Goal: Information Seeking & Learning: Learn about a topic

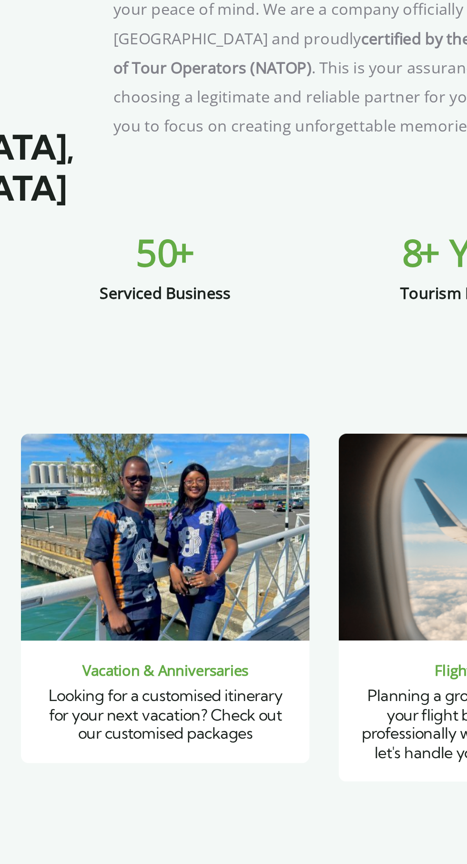
click at [252, 637] on img "3 / 6" at bounding box center [233, 651] width 141 height 102
click at [283, 707] on span "3 / 6" at bounding box center [279, 718] width 22 height 22
click at [252, 724] on span "Looking for a customised itinerary for your next vacation? Check out our custom…" at bounding box center [233, 738] width 114 height 28
click at [242, 724] on span "Looking for a customised itinerary for your next vacation? Check out our custom…" at bounding box center [233, 738] width 114 height 28
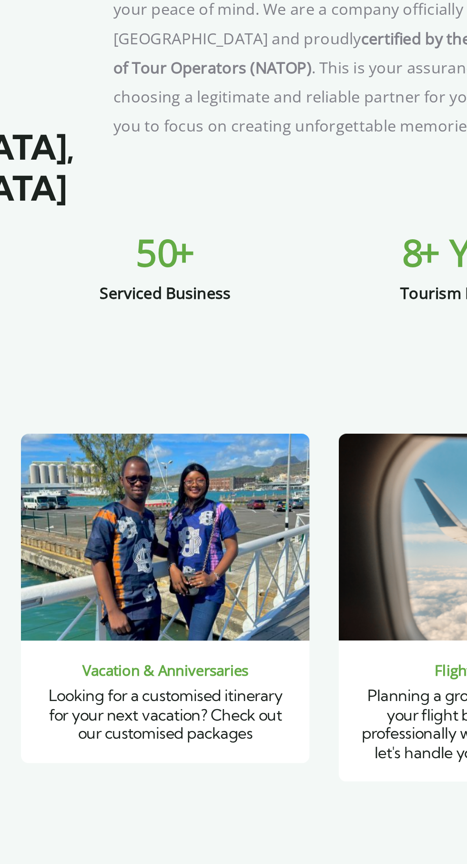
click at [307, 749] on div "Flight Booking Planning a group travel and want your flight booking handled pro…" at bounding box center [233, 720] width 467 height 240
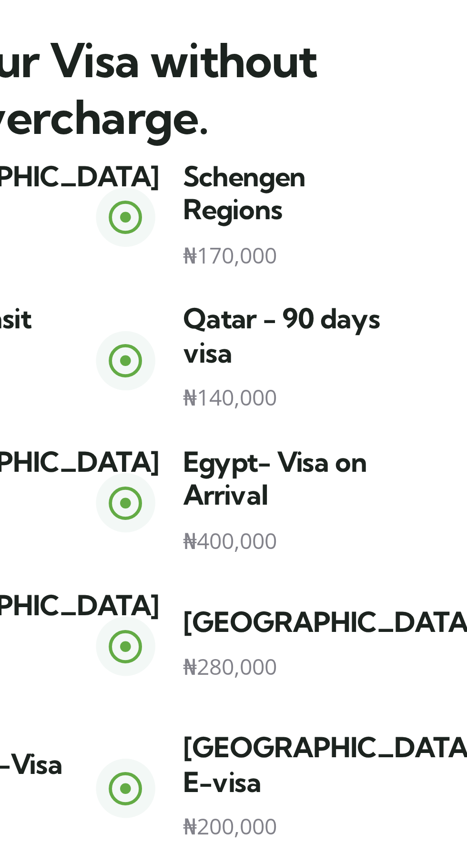
scroll to position [449, 0]
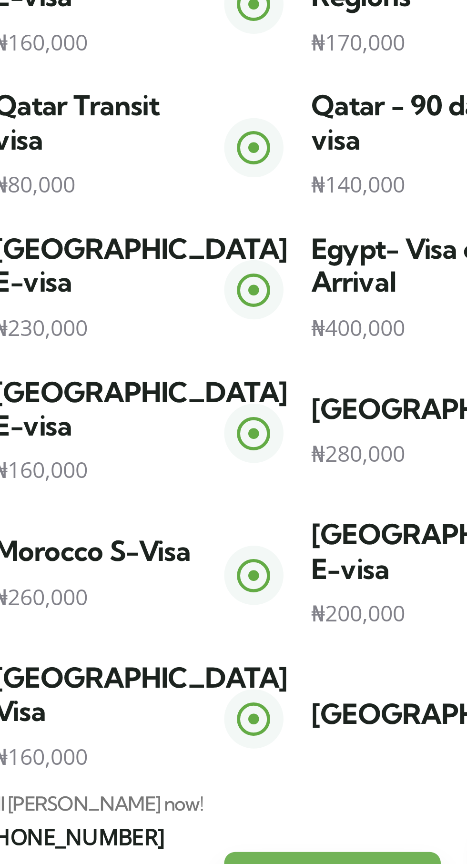
click at [375, 837] on link "Discover More" at bounding box center [376, 850] width 75 height 26
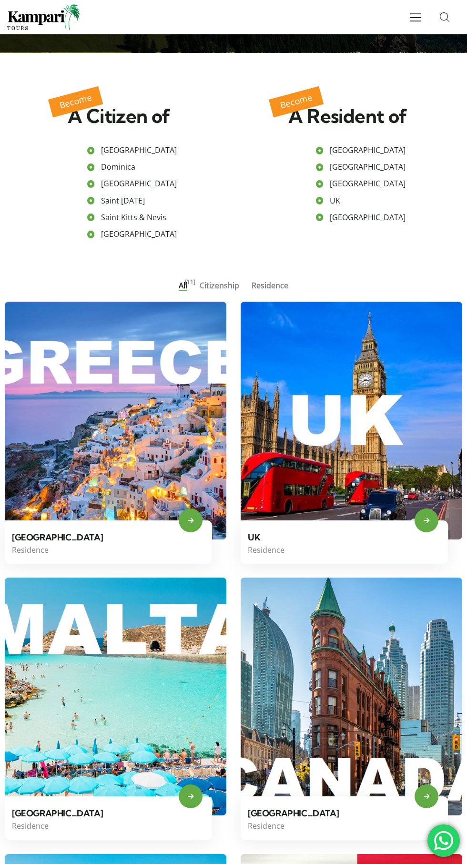
scroll to position [202, 0]
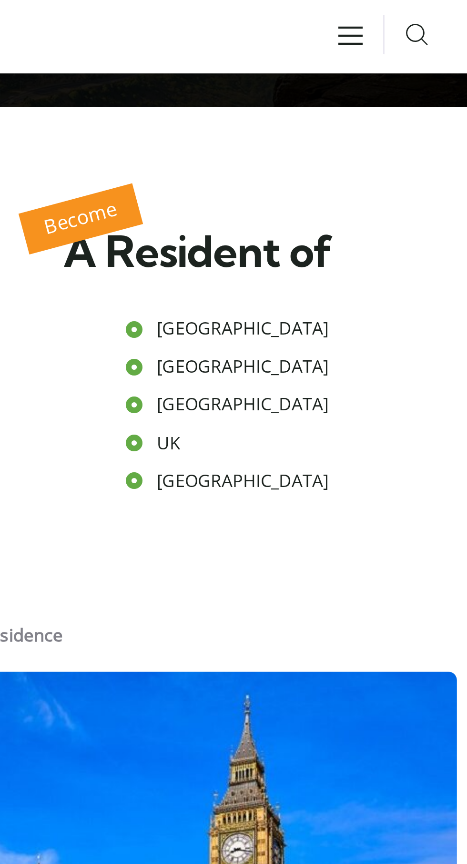
click at [336, 193] on span "UK" at bounding box center [333, 197] width 13 height 17
click at [327, 193] on span "UK" at bounding box center [333, 197] width 13 height 17
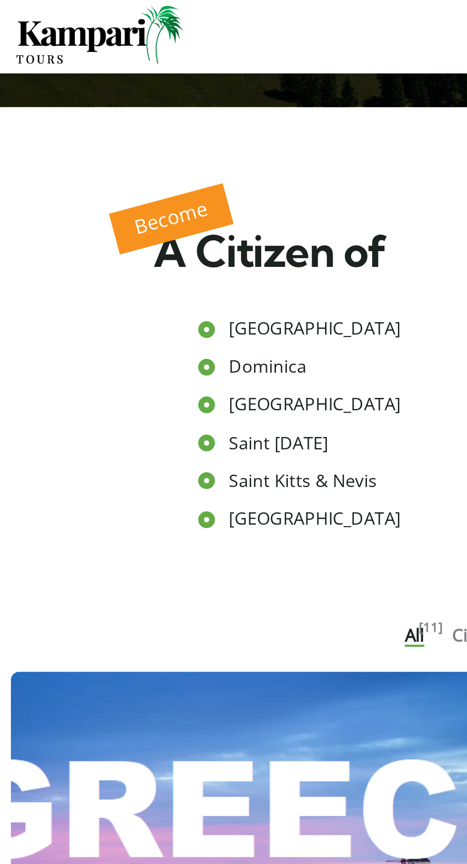
click at [149, 214] on span "Saint Kitts & Nevis" at bounding box center [133, 214] width 68 height 17
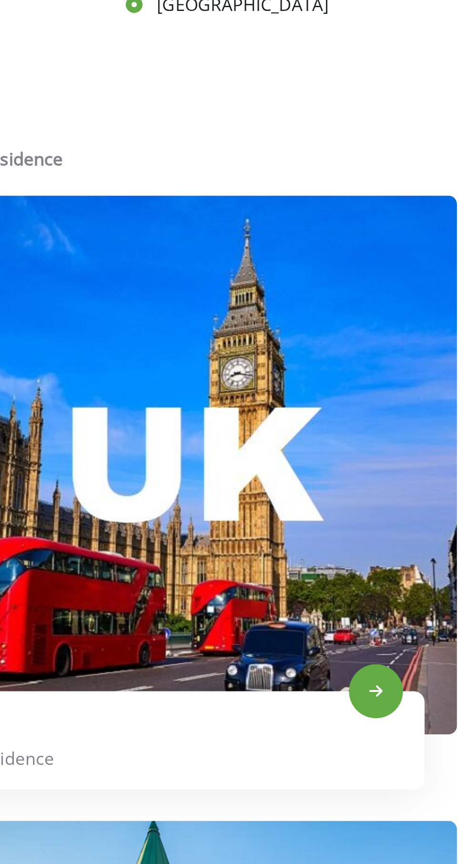
click at [382, 441] on link at bounding box center [352, 417] width 222 height 238
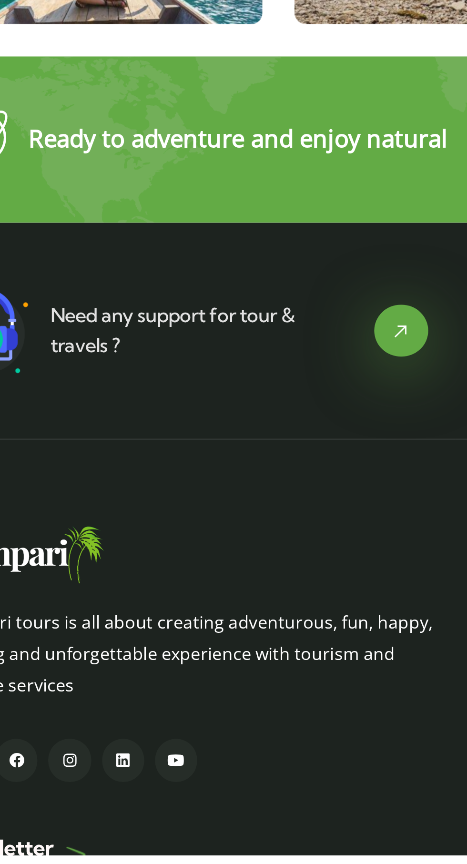
scroll to position [1823, 0]
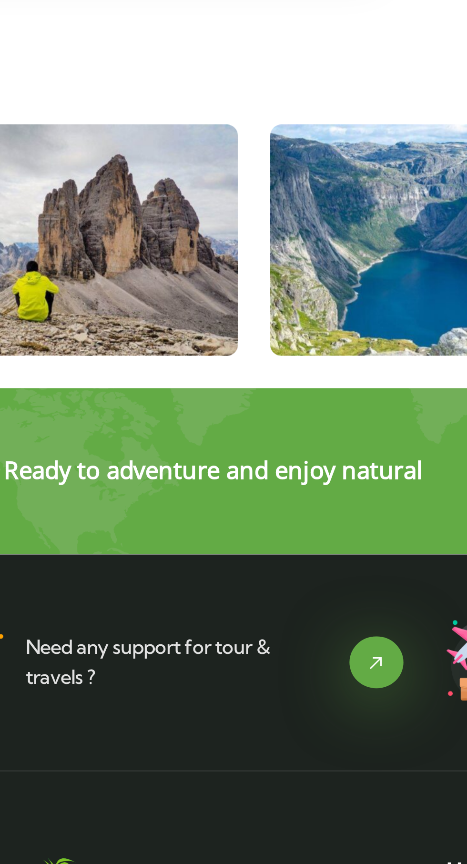
click at [187, 676] on section "Kampari tours is all about creating adventurous, fun, happy, thrilling and unfo…" at bounding box center [233, 834] width 467 height 322
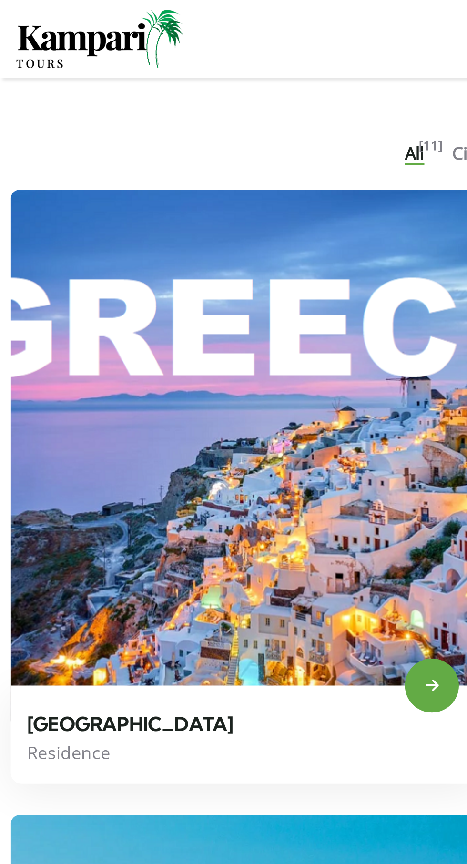
scroll to position [412, 0]
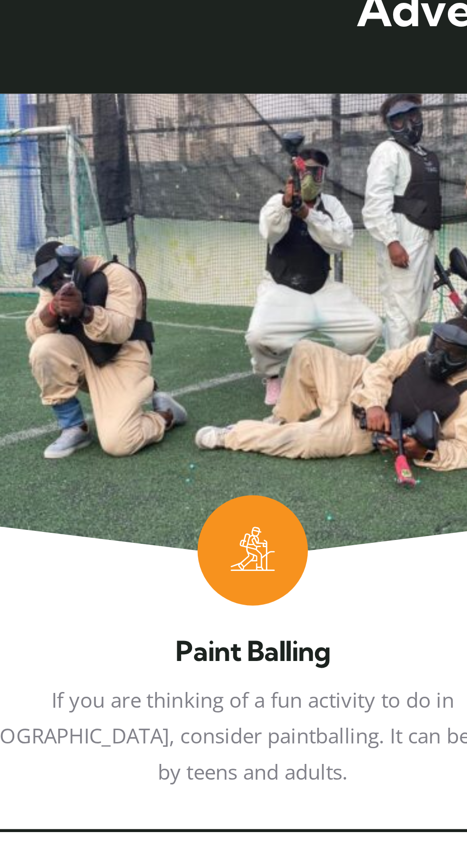
scroll to position [868, 0]
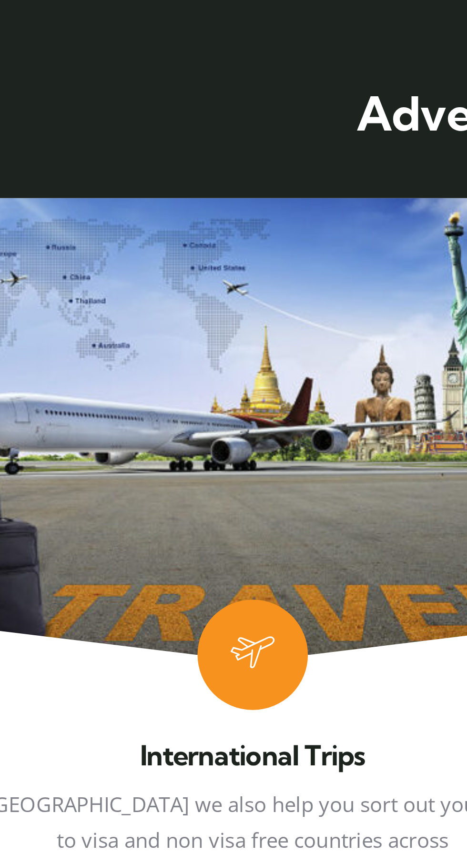
click at [141, 595] on link "4 / 6" at bounding box center [116, 713] width 219 height 254
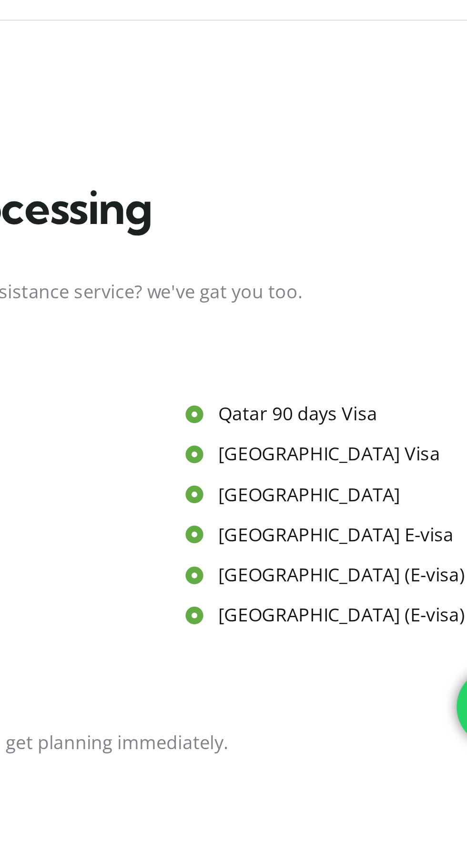
scroll to position [171, 0]
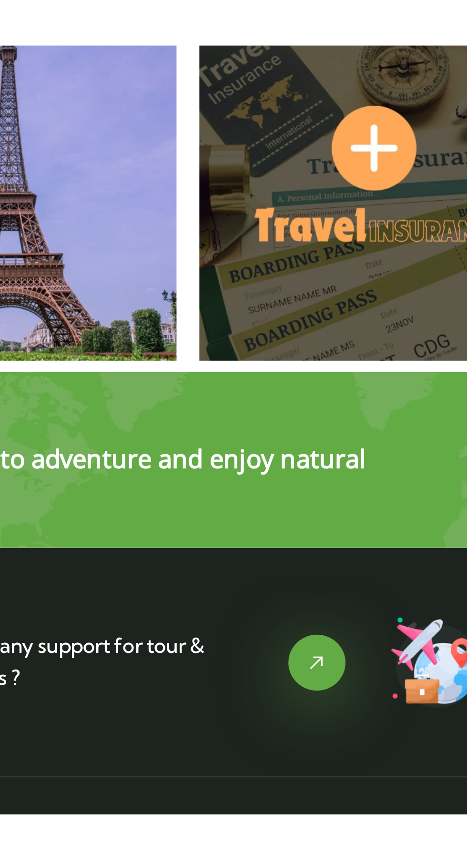
scroll to position [1194, 0]
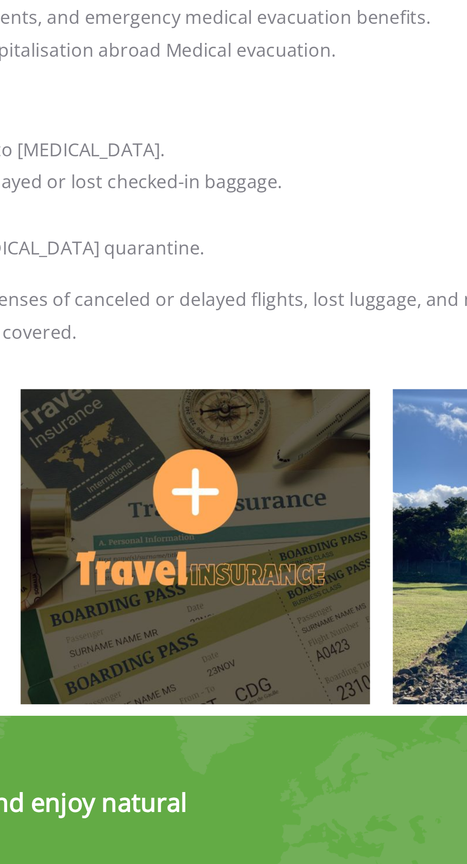
click at [251, 525] on img at bounding box center [234, 567] width 146 height 131
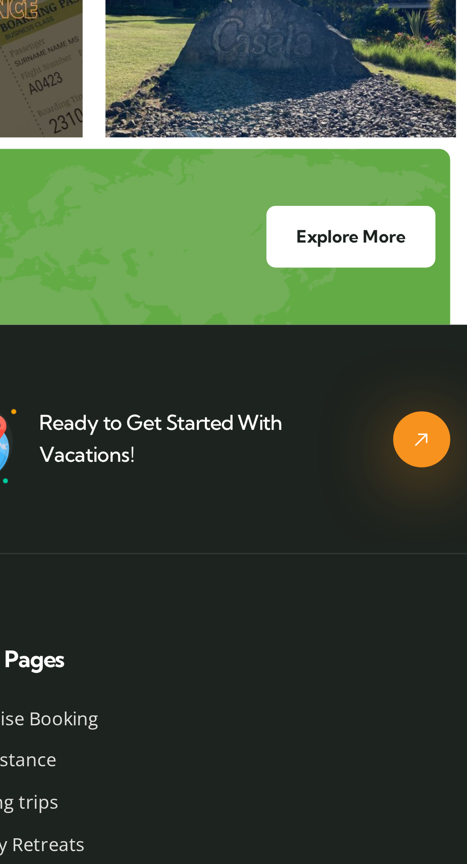
scroll to position [1651, 0]
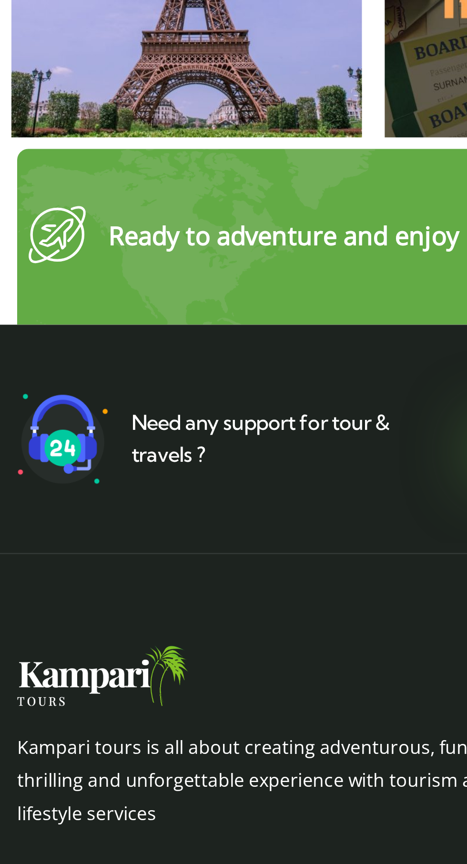
click at [84, 566] on link "Need any support for tour & travels ?" at bounding box center [109, 578] width 108 height 24
